Goal: Information Seeking & Learning: Learn about a topic

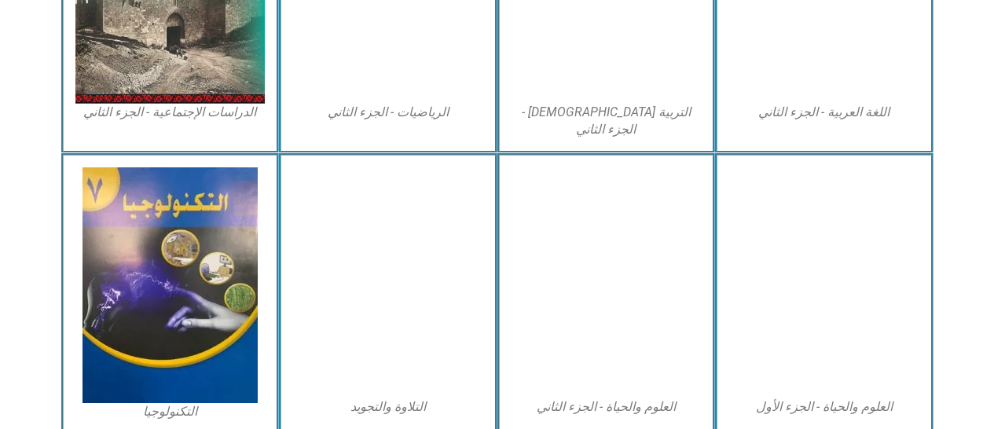
scroll to position [937, 0]
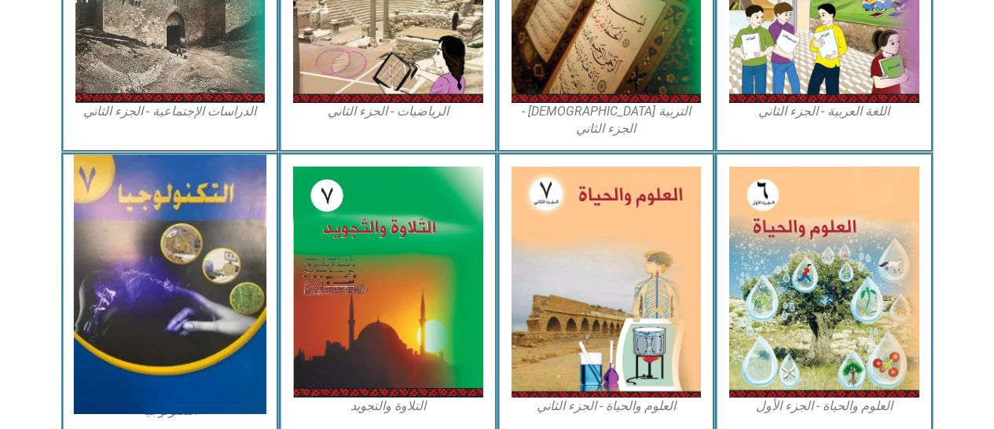
click at [211, 285] on img at bounding box center [170, 284] width 193 height 259
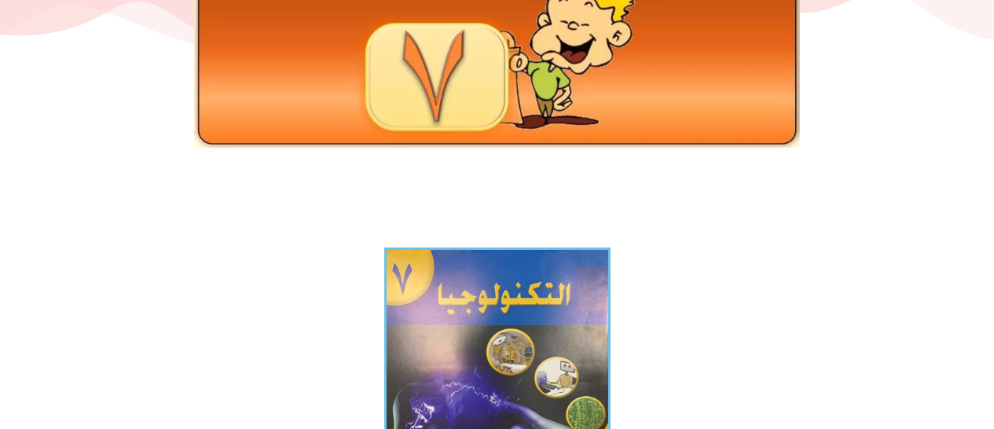
scroll to position [226, 0]
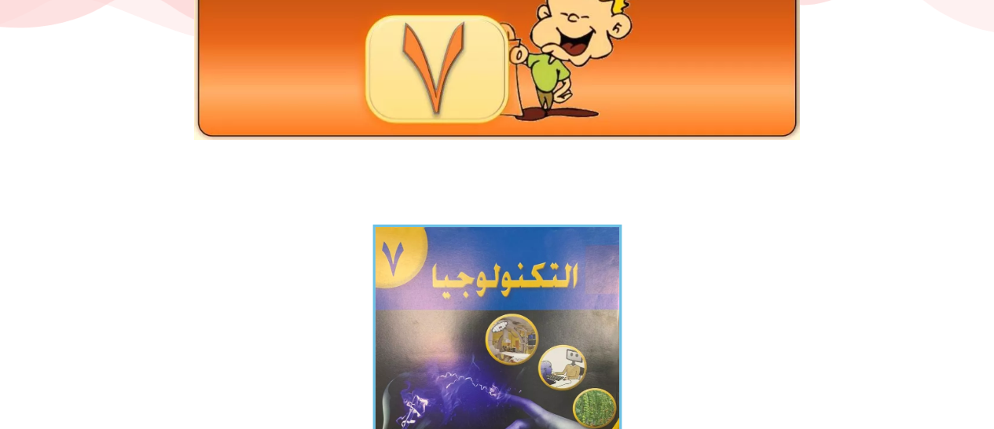
click at [475, 306] on img at bounding box center [496, 391] width 249 height 333
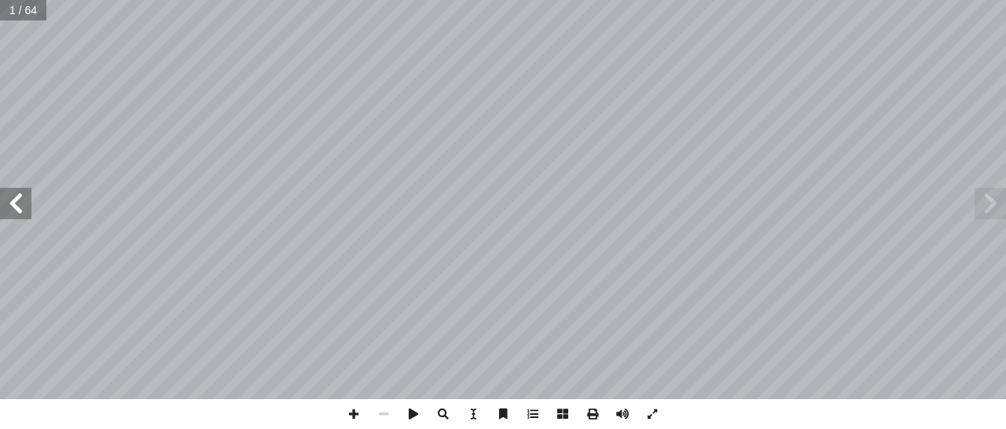
click at [23, 206] on span at bounding box center [15, 203] width 31 height 31
click at [21, 204] on span at bounding box center [15, 203] width 31 height 31
click at [18, 206] on span at bounding box center [15, 203] width 31 height 31
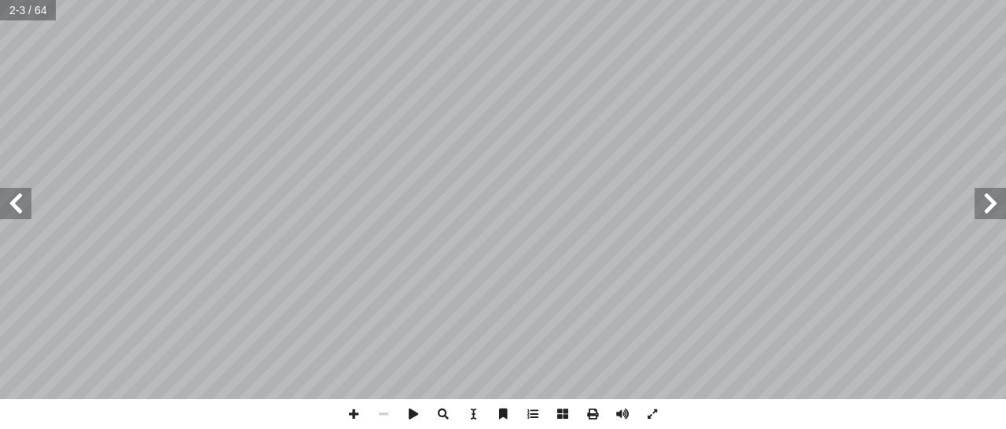
click at [18, 206] on span at bounding box center [15, 203] width 31 height 31
click at [21, 209] on span at bounding box center [15, 203] width 31 height 31
click at [22, 209] on span at bounding box center [15, 203] width 31 height 31
click at [24, 207] on span at bounding box center [15, 203] width 31 height 31
click at [23, 208] on span at bounding box center [15, 203] width 31 height 31
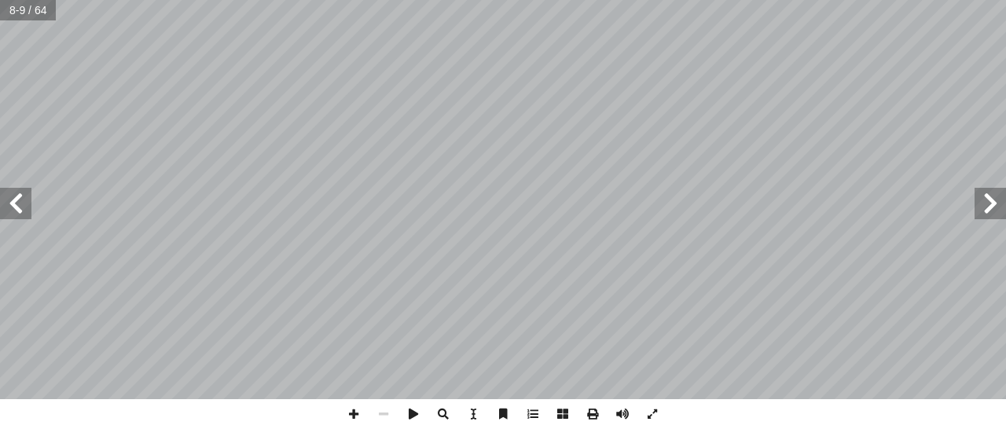
click at [23, 208] on span at bounding box center [15, 203] width 31 height 31
click at [20, 210] on span at bounding box center [15, 203] width 31 height 31
click at [18, 211] on span at bounding box center [15, 203] width 31 height 31
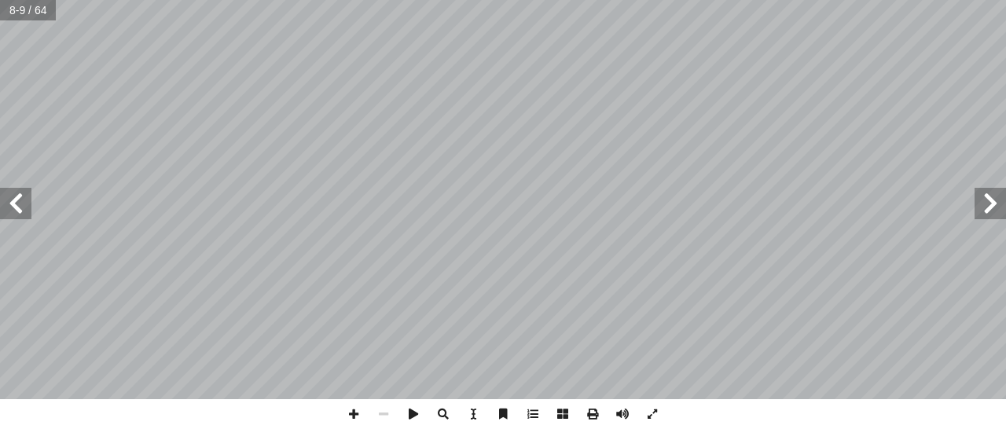
click at [18, 211] on span at bounding box center [15, 203] width 31 height 31
click at [24, 205] on span at bounding box center [15, 203] width 31 height 31
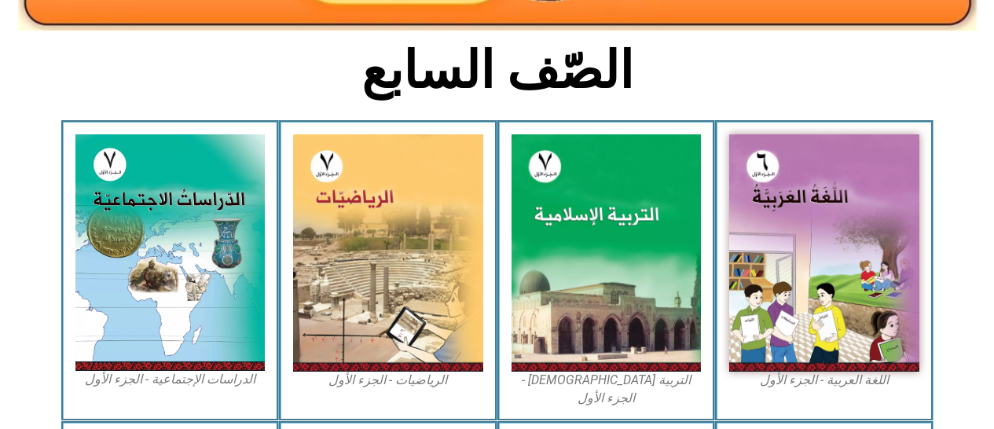
scroll to position [372, 0]
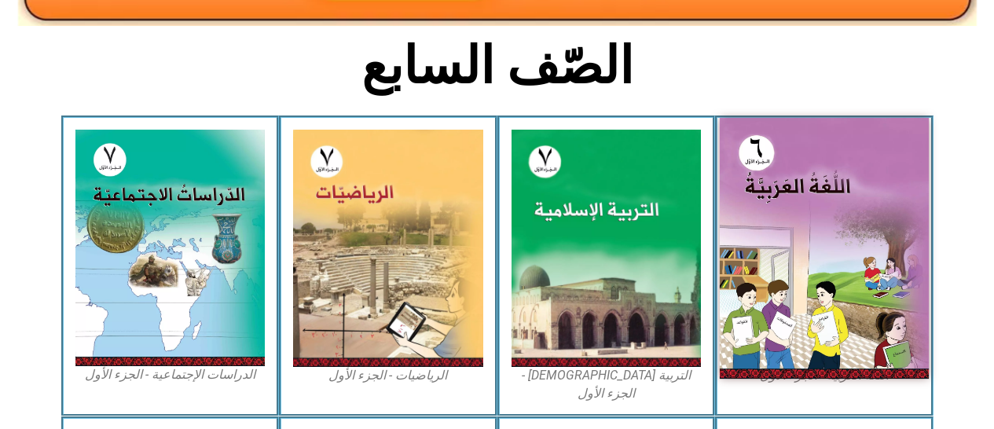
click at [786, 264] on img at bounding box center [824, 248] width 209 height 261
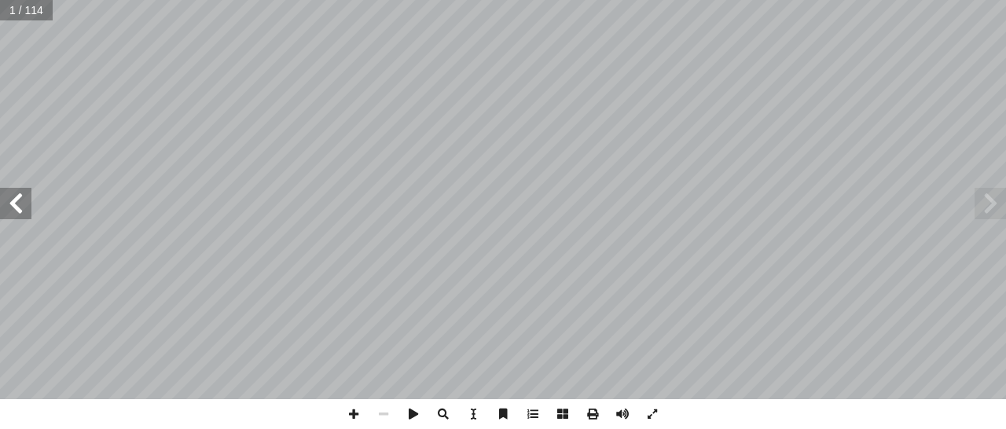
click at [13, 208] on span at bounding box center [15, 203] width 31 height 31
click at [22, 207] on span at bounding box center [15, 203] width 31 height 31
click at [19, 205] on span at bounding box center [15, 203] width 31 height 31
click at [11, 200] on span at bounding box center [15, 203] width 31 height 31
click at [14, 208] on span at bounding box center [15, 203] width 31 height 31
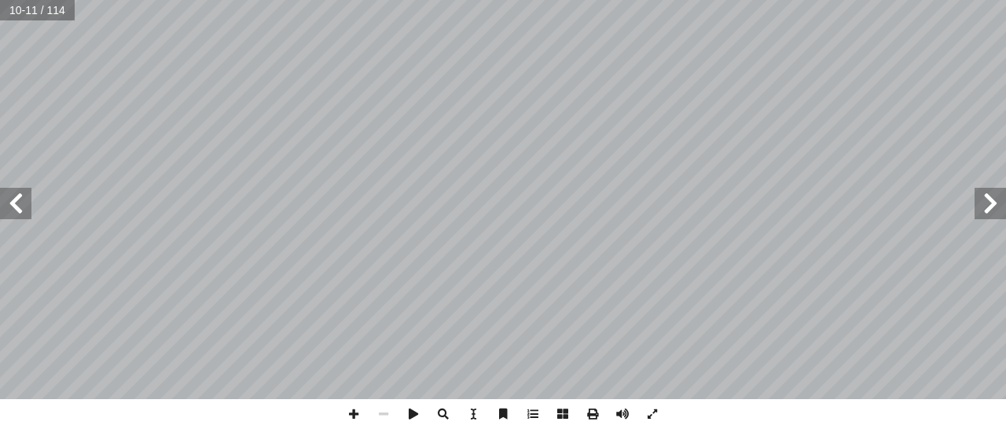
click at [16, 206] on span at bounding box center [15, 203] width 31 height 31
